Goal: Information Seeking & Learning: Stay updated

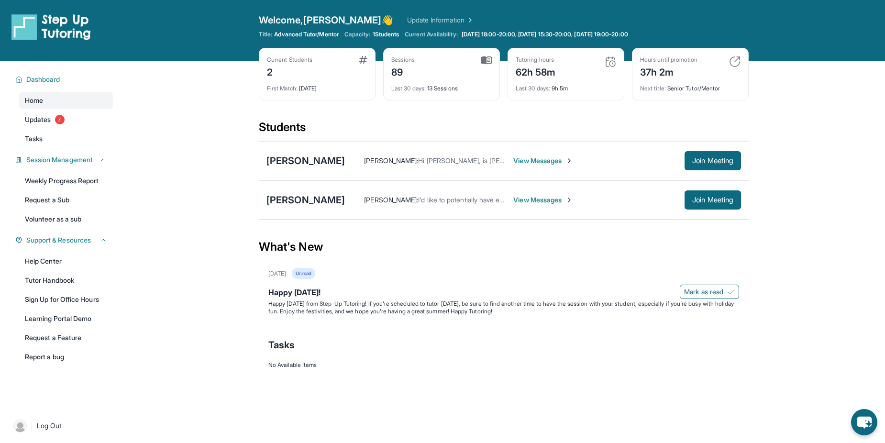
click at [611, 62] on img at bounding box center [610, 61] width 11 height 11
drag, startPoint x: 611, startPoint y: 62, endPoint x: 519, endPoint y: 49, distance: 93.2
click at [519, 49] on div "Tutoring hours 62h 58m Last 30 days : 9h 5m" at bounding box center [566, 74] width 117 height 53
click at [64, 123] on span "7" at bounding box center [60, 120] width 10 height 10
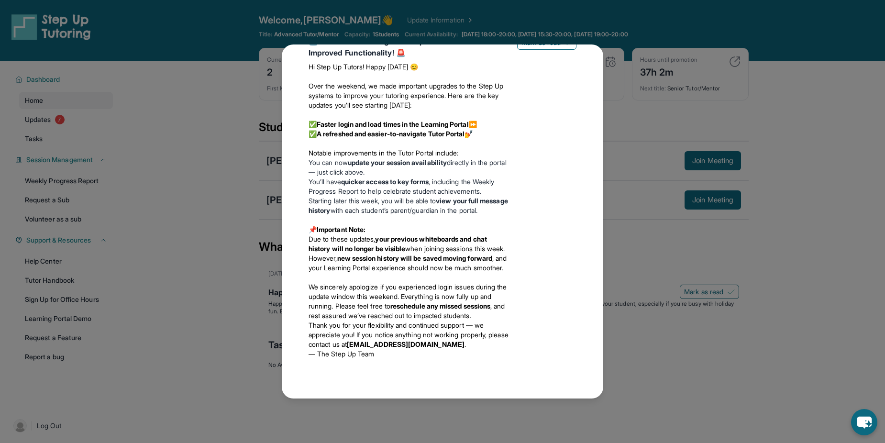
scroll to position [1146, 0]
click at [648, 360] on div "Updates July 4th Happy 4th of July! Happy Independence Day from Step-Up Tutorin…" at bounding box center [442, 221] width 885 height 443
